Goal: Use online tool/utility: Utilize a website feature to perform a specific function

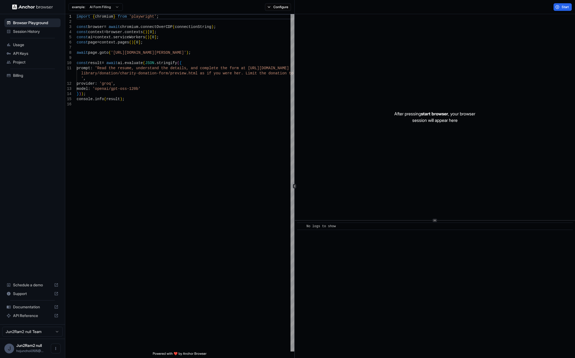
click at [448, 123] on p "After pressing start browser , your browser session will appear here" at bounding box center [434, 117] width 81 height 13
click at [444, 116] on span "start browser" at bounding box center [434, 113] width 27 height 5
click at [560, 6] on button "Start" at bounding box center [562, 7] width 18 height 8
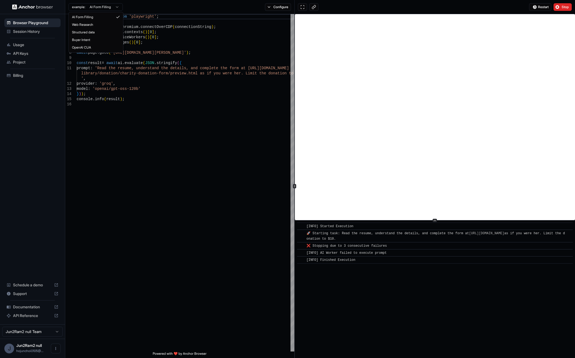
click at [104, 9] on html "Browser Playground Session History Usage API Keys Project Billing Schedule a de…" at bounding box center [287, 179] width 575 height 358
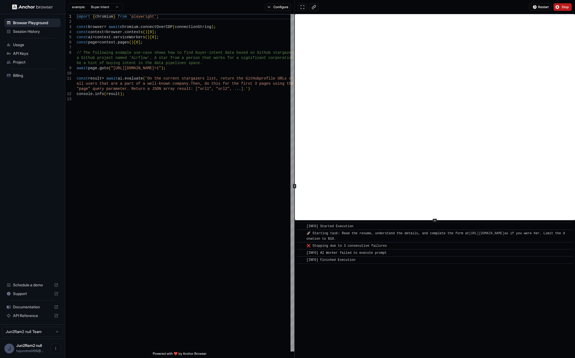
click at [568, 5] on button "Stop" at bounding box center [562, 7] width 18 height 8
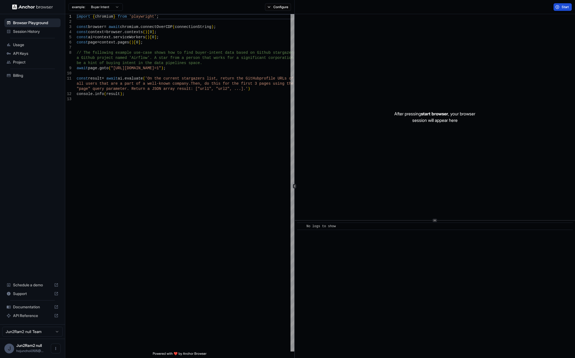
click at [567, 8] on span "Start" at bounding box center [566, 7] width 8 height 4
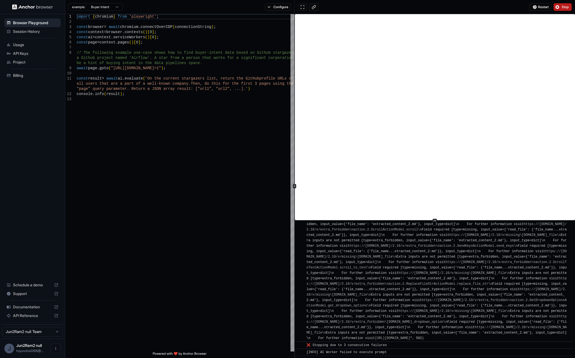
scroll to position [2111, 0]
click at [116, 8] on html "Browser Playground Session History Usage API Keys Project Billing Schedule a de…" at bounding box center [287, 179] width 575 height 358
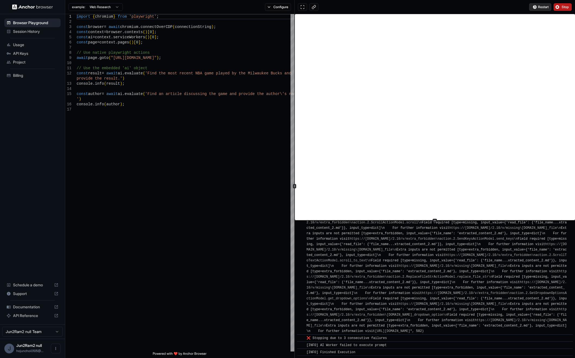
click at [547, 8] on span "Restart" at bounding box center [543, 7] width 11 height 4
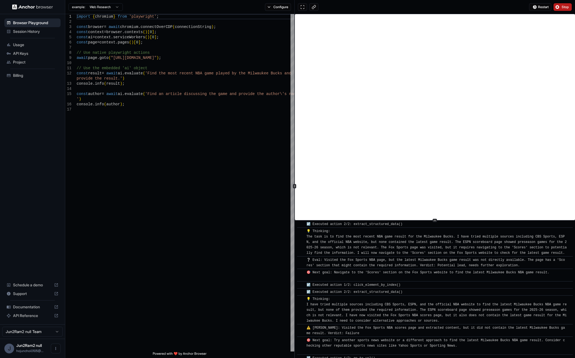
scroll to position [668, 0]
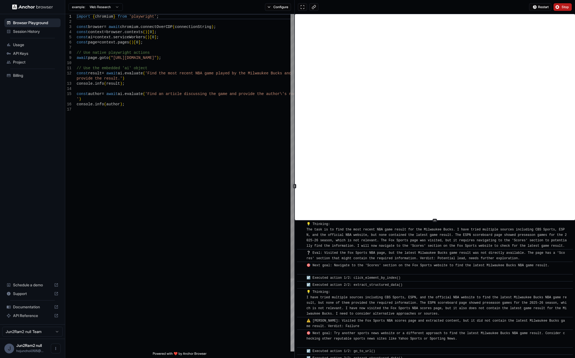
type textarea "**********"
click at [267, 195] on div "import { chromium } from 'playwright' ; const browser = await chromium . connec…" at bounding box center [186, 229] width 218 height 431
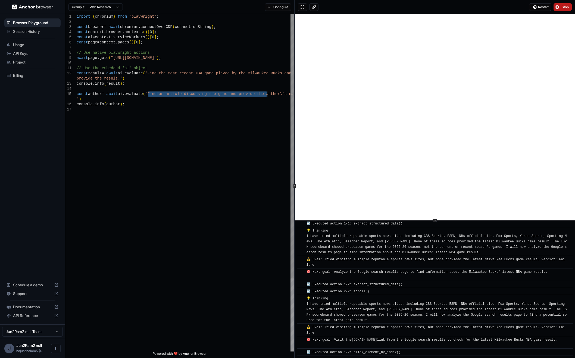
scroll to position [1611, 0]
drag, startPoint x: 147, startPoint y: 94, endPoint x: 268, endPoint y: 94, distance: 120.9
click at [268, 94] on div "import { chromium } from 'playwright' ; const browser = await chromium . connec…" at bounding box center [186, 229] width 218 height 431
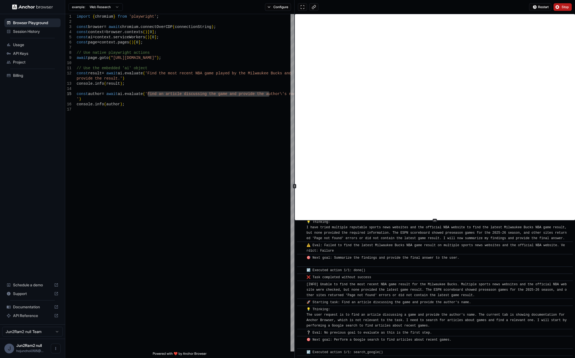
scroll to position [1849, 0]
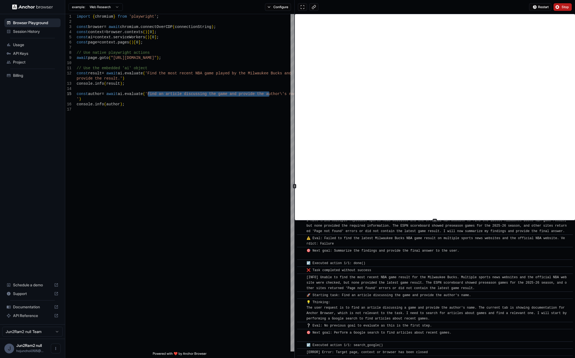
click at [563, 7] on span "Stop" at bounding box center [566, 7] width 8 height 4
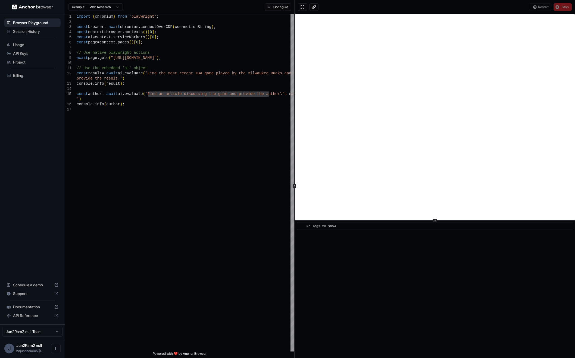
scroll to position [0, 0]
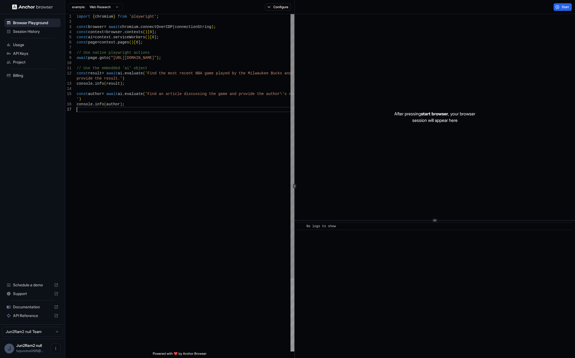
click at [234, 161] on div "import { chromium } from 'playwright' ; const browser = await chromium . connec…" at bounding box center [186, 229] width 218 height 431
